Goal: Information Seeking & Learning: Learn about a topic

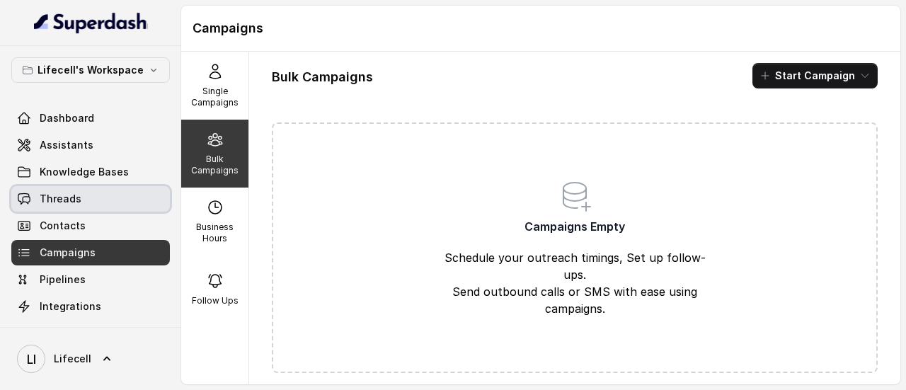
click at [80, 200] on link "Threads" at bounding box center [90, 198] width 158 height 25
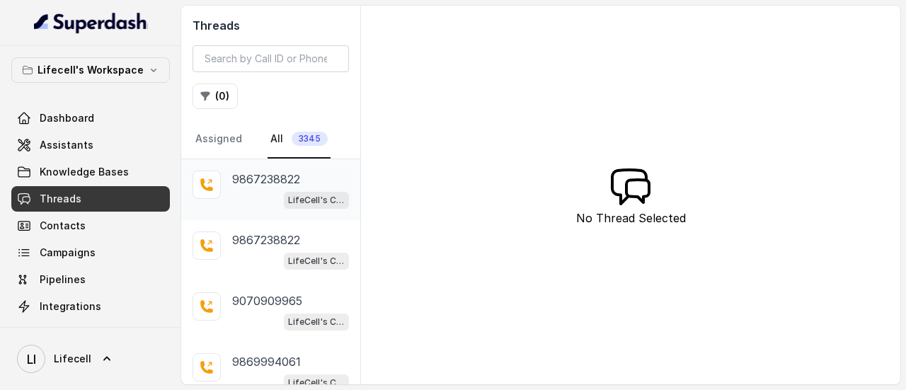
click at [280, 179] on p "9867238822" at bounding box center [266, 179] width 68 height 17
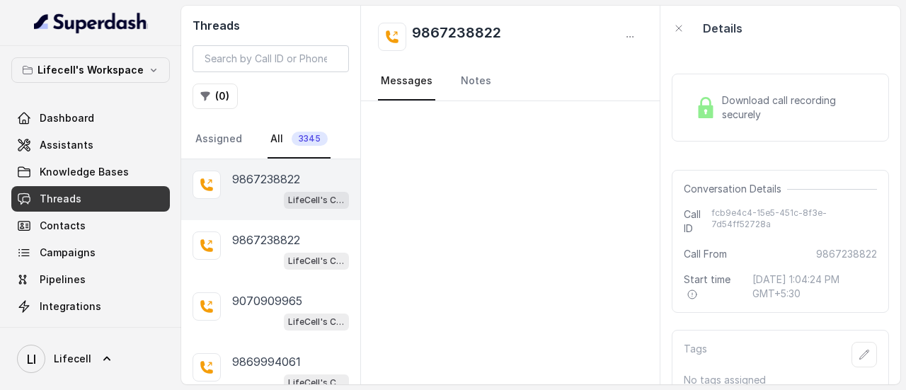
click at [245, 178] on p "9867238822" at bounding box center [266, 179] width 68 height 17
click at [256, 248] on div "[PHONE_NUMBER] LifeCell's Call Assistant" at bounding box center [290, 250] width 117 height 38
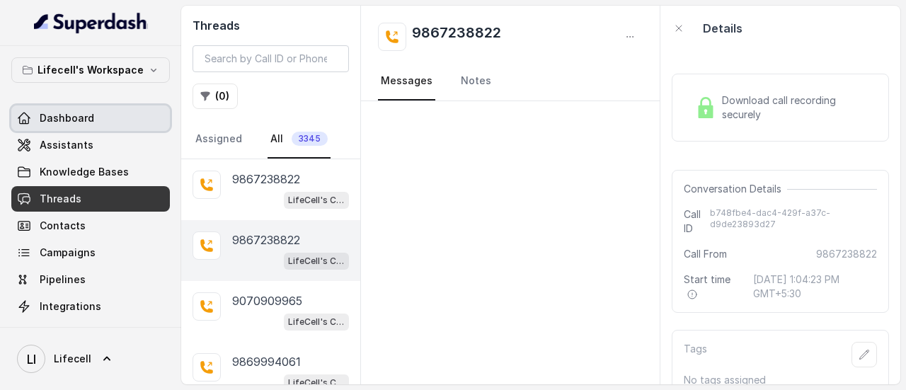
click at [89, 118] on span "Dashboard" at bounding box center [67, 118] width 54 height 14
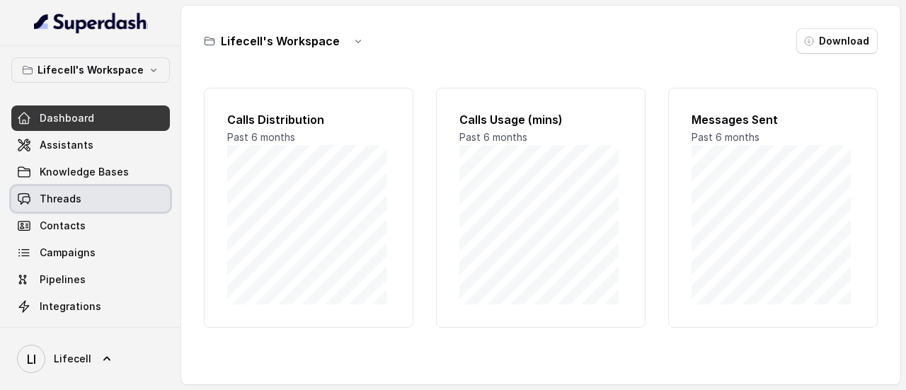
click at [76, 201] on span "Threads" at bounding box center [61, 199] width 42 height 14
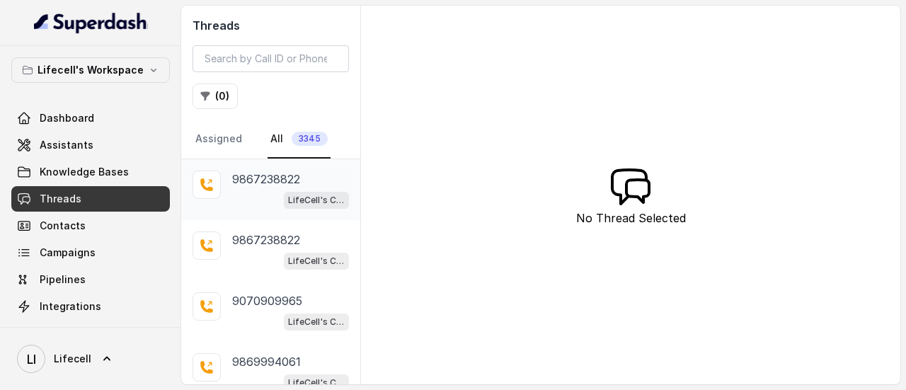
click at [276, 185] on p "9867238822" at bounding box center [266, 179] width 68 height 17
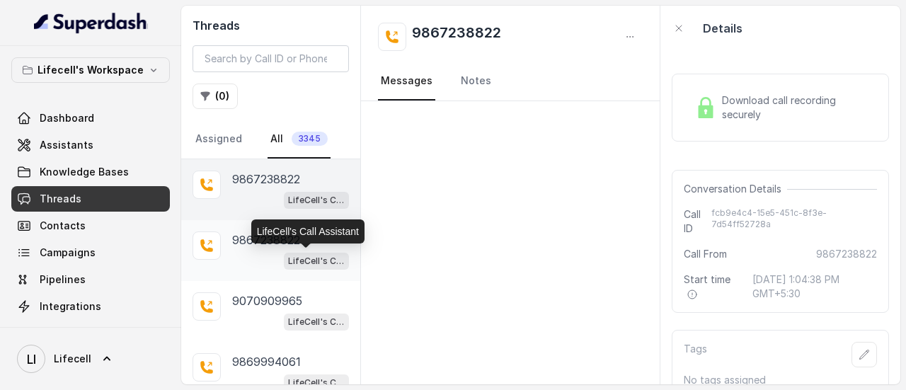
click at [294, 254] on p "LifeCell's Call Assistant" at bounding box center [316, 261] width 57 height 14
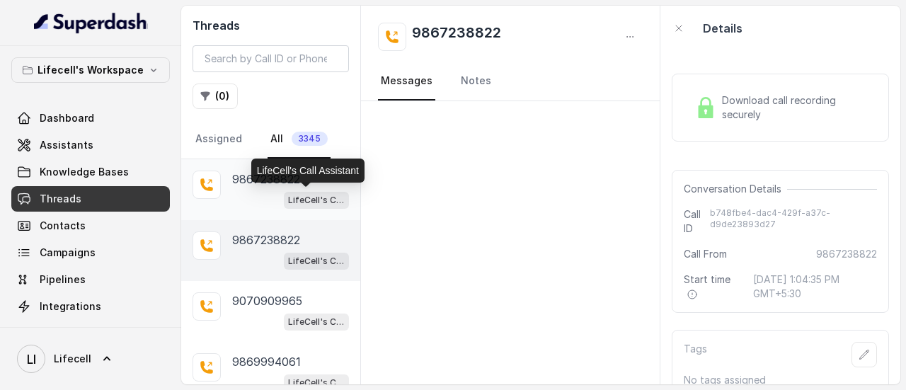
click at [288, 204] on p "LifeCell's Call Assistant" at bounding box center [316, 200] width 57 height 14
